Goal: Register for event/course

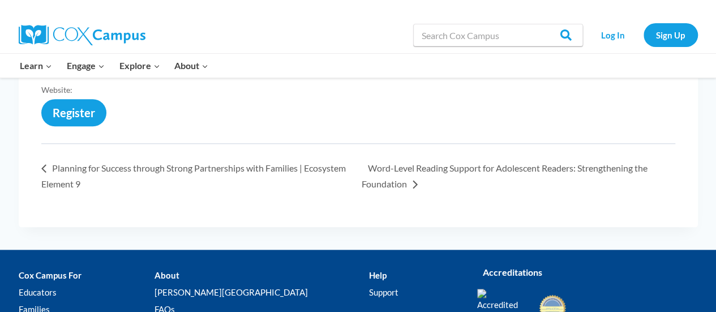
scroll to position [509, 0]
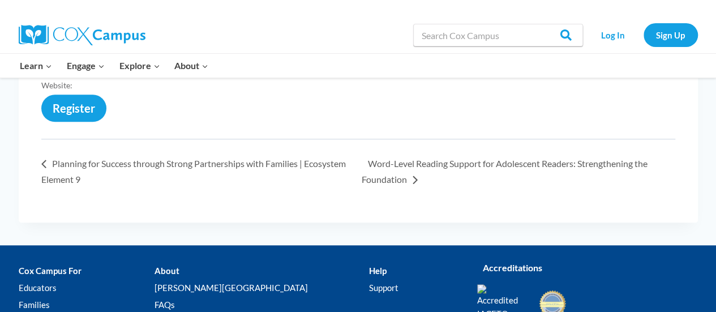
click at [420, 179] on li "Word-Level Reading Support for Adolescent Readers: Strengthening the Foundation…" at bounding box center [519, 171] width 314 height 32
click at [417, 178] on link "Word-Level Reading Support for Adolescent Readers: Strengthening the Foundation…" at bounding box center [505, 171] width 286 height 27
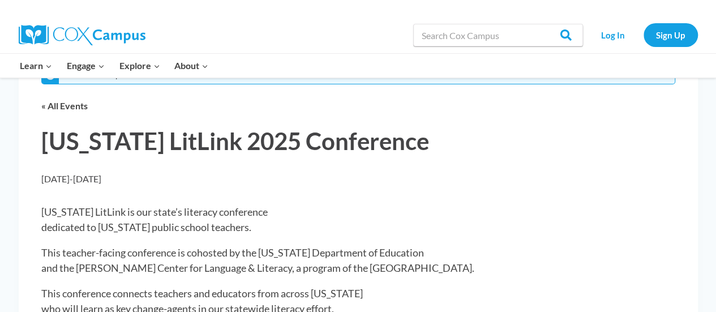
scroll to position [0, 0]
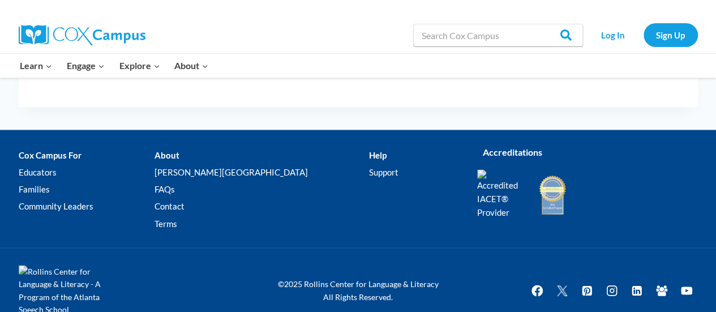
scroll to position [623, 0]
